Goal: Task Accomplishment & Management: Use online tool/utility

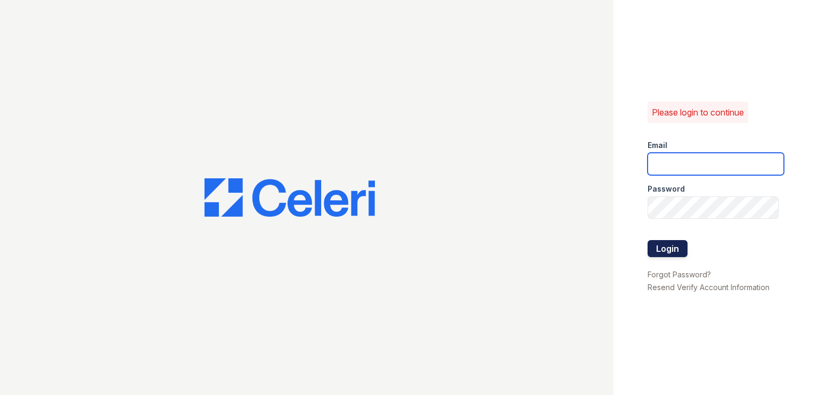
type input "arioso.pm@cafmanagement.com"
click at [670, 251] on button "Login" at bounding box center [668, 248] width 40 height 17
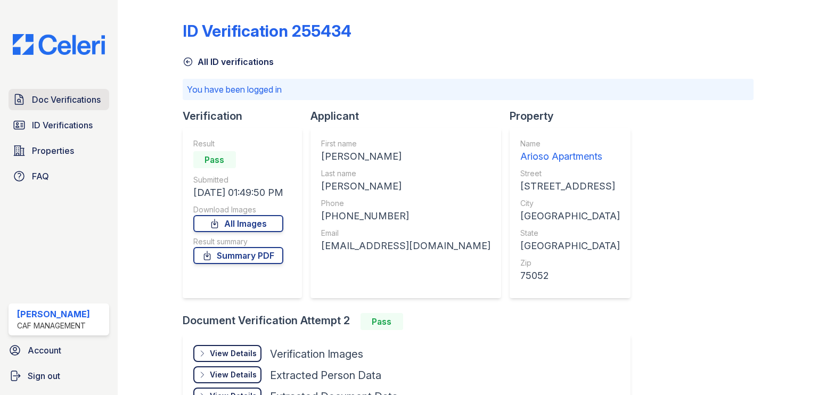
click at [68, 107] on link "Doc Verifications" at bounding box center [59, 99] width 101 height 21
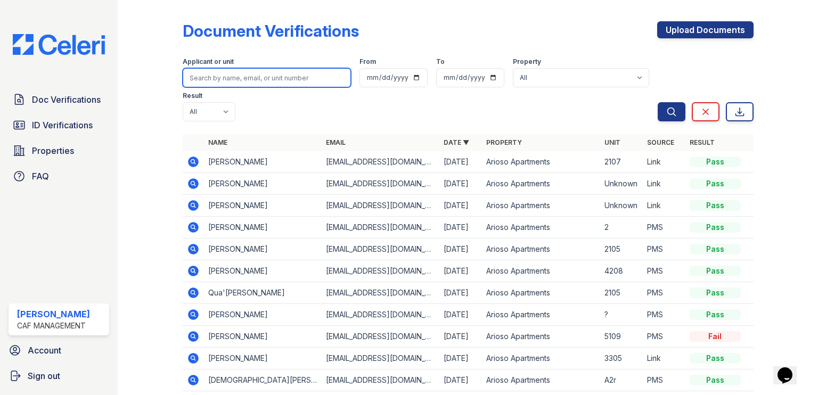
click at [250, 83] on input "search" at bounding box center [267, 77] width 168 height 19
type input "beach"
click at [658, 102] on button "Search" at bounding box center [672, 111] width 28 height 19
